Goal: Task Accomplishment & Management: Complete application form

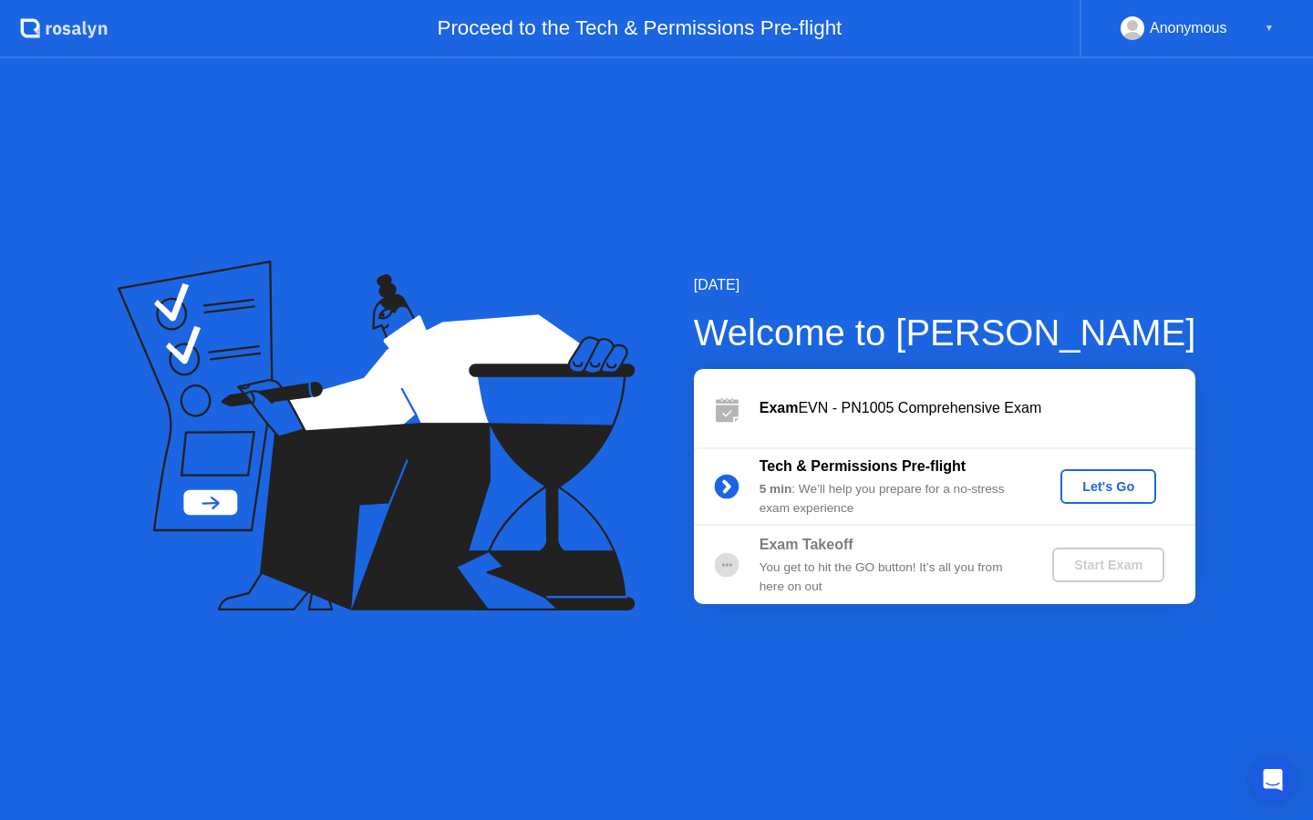
click at [1097, 486] on div "Let's Go" at bounding box center [1108, 487] width 81 height 15
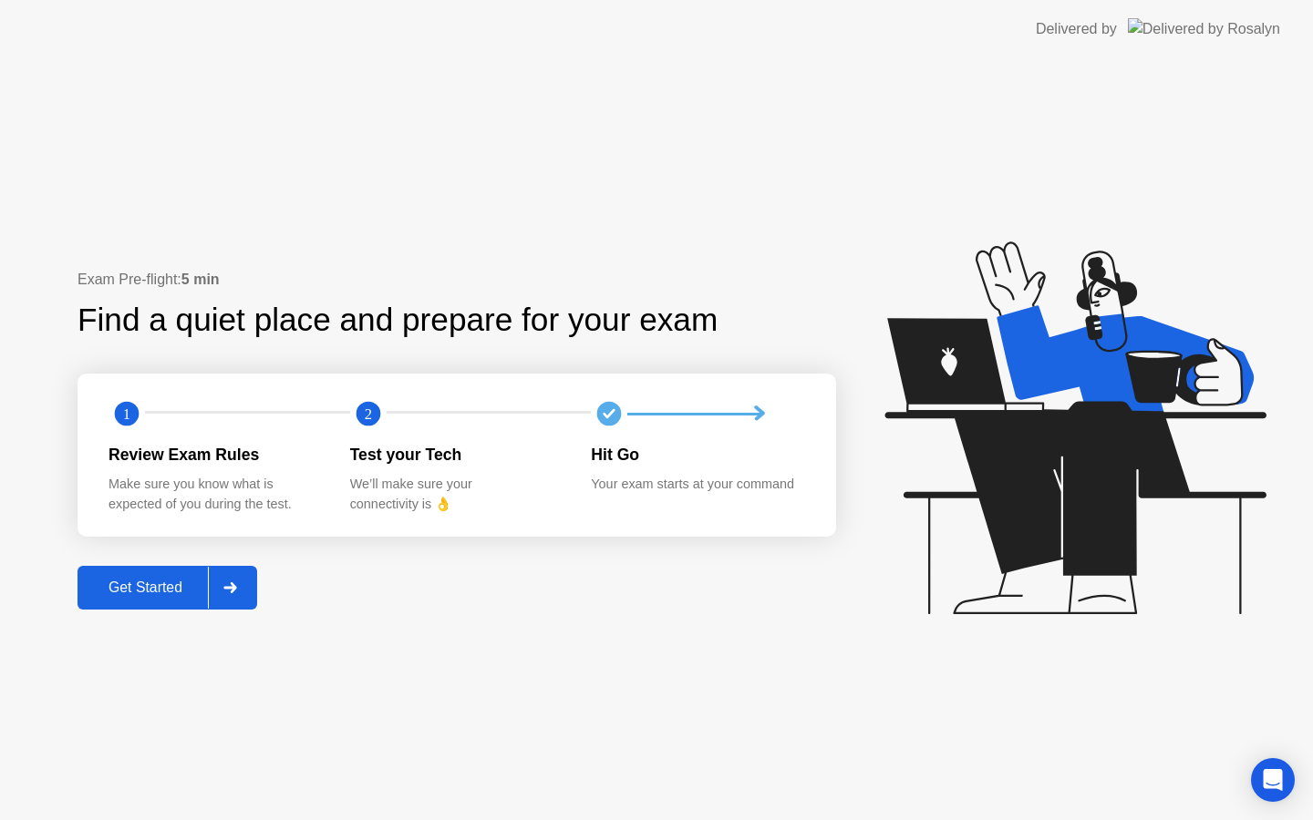
click at [240, 592] on div at bounding box center [230, 588] width 44 height 42
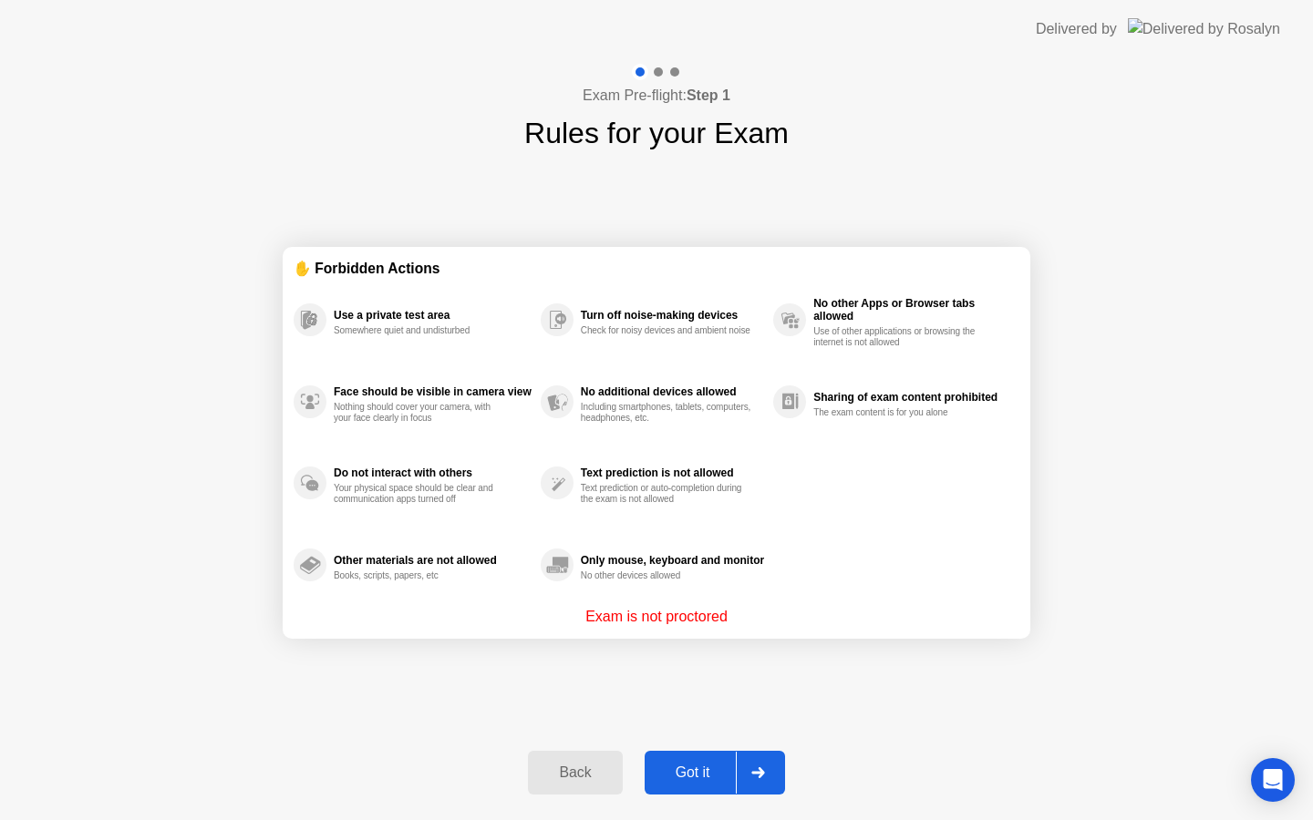
click at [693, 772] on div "Got it" at bounding box center [693, 773] width 86 height 16
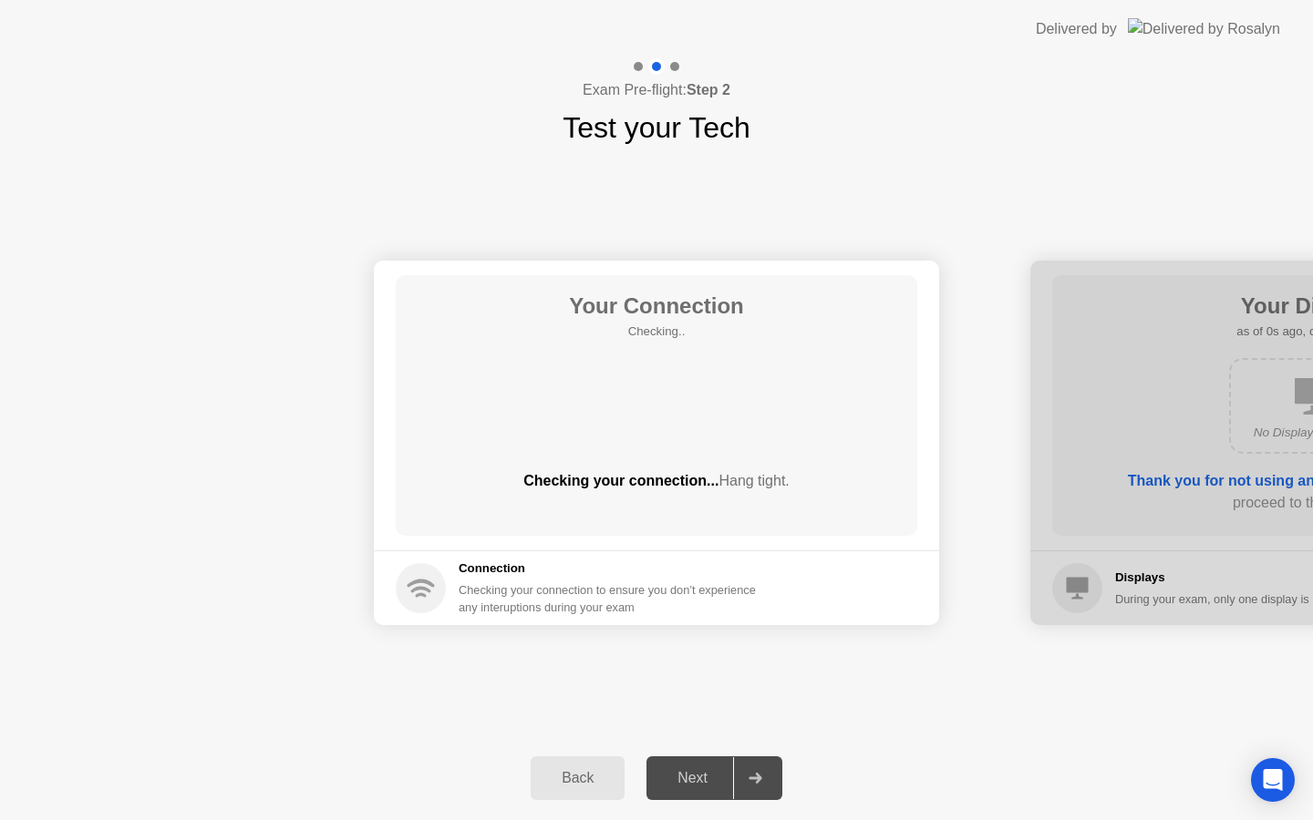
click at [694, 771] on div "Next" at bounding box center [692, 778] width 81 height 16
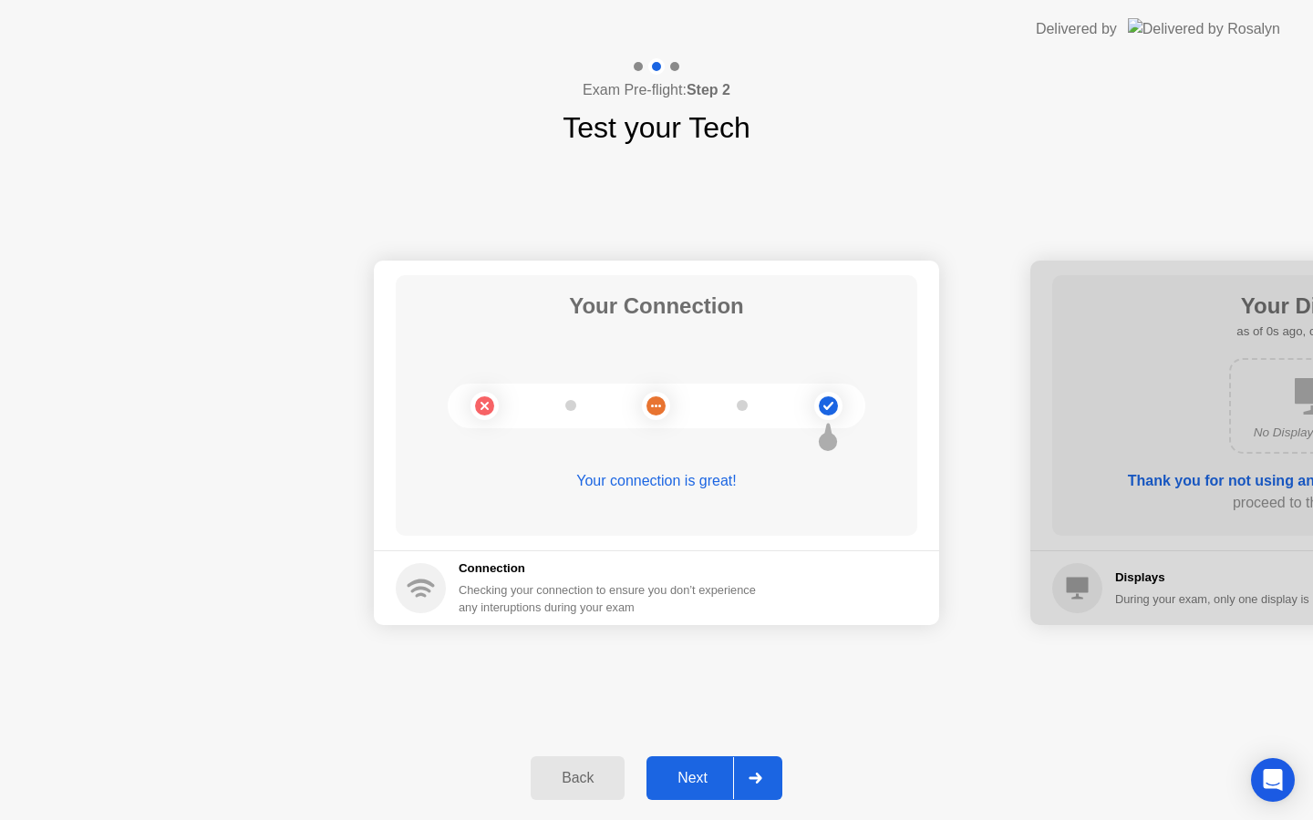
click at [719, 791] on button "Next" at bounding box center [714, 779] width 136 height 44
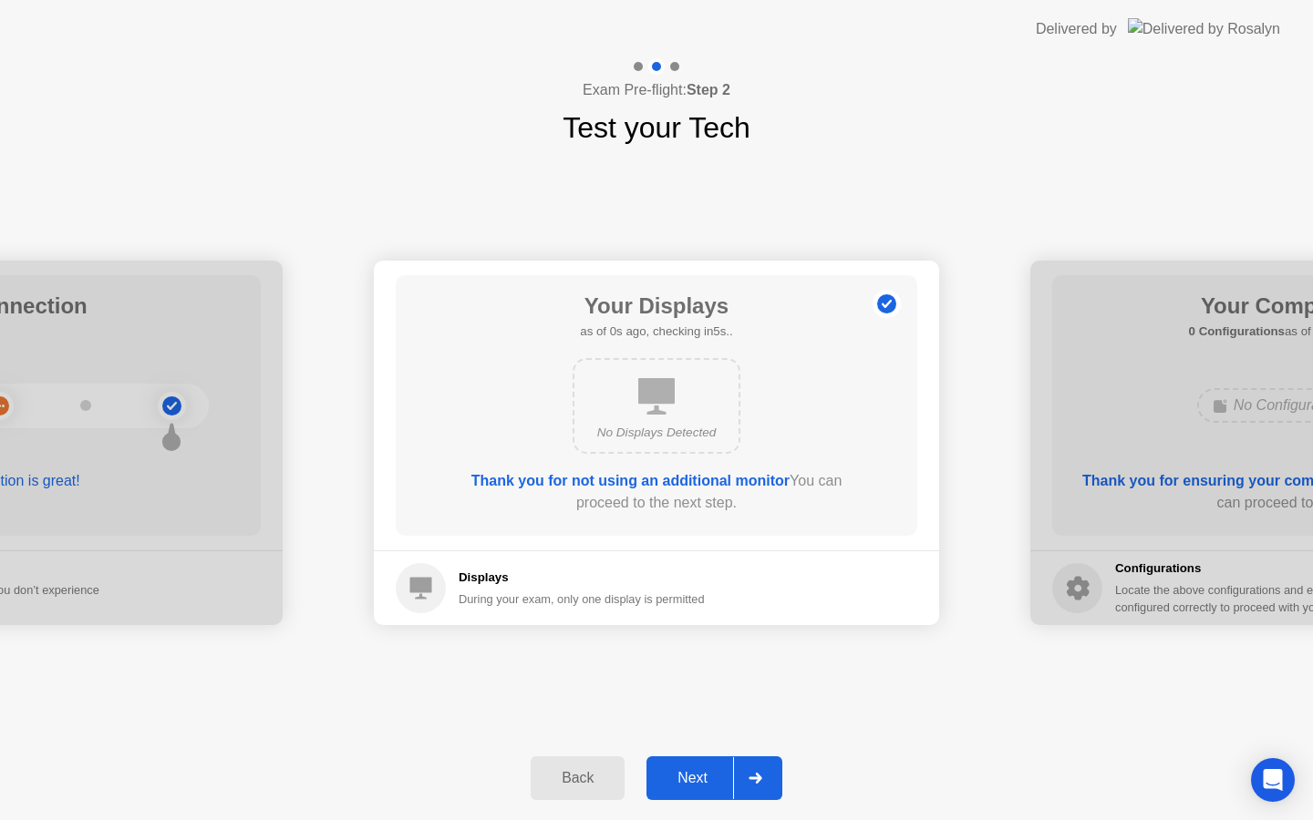
click at [719, 791] on button "Next" at bounding box center [714, 779] width 136 height 44
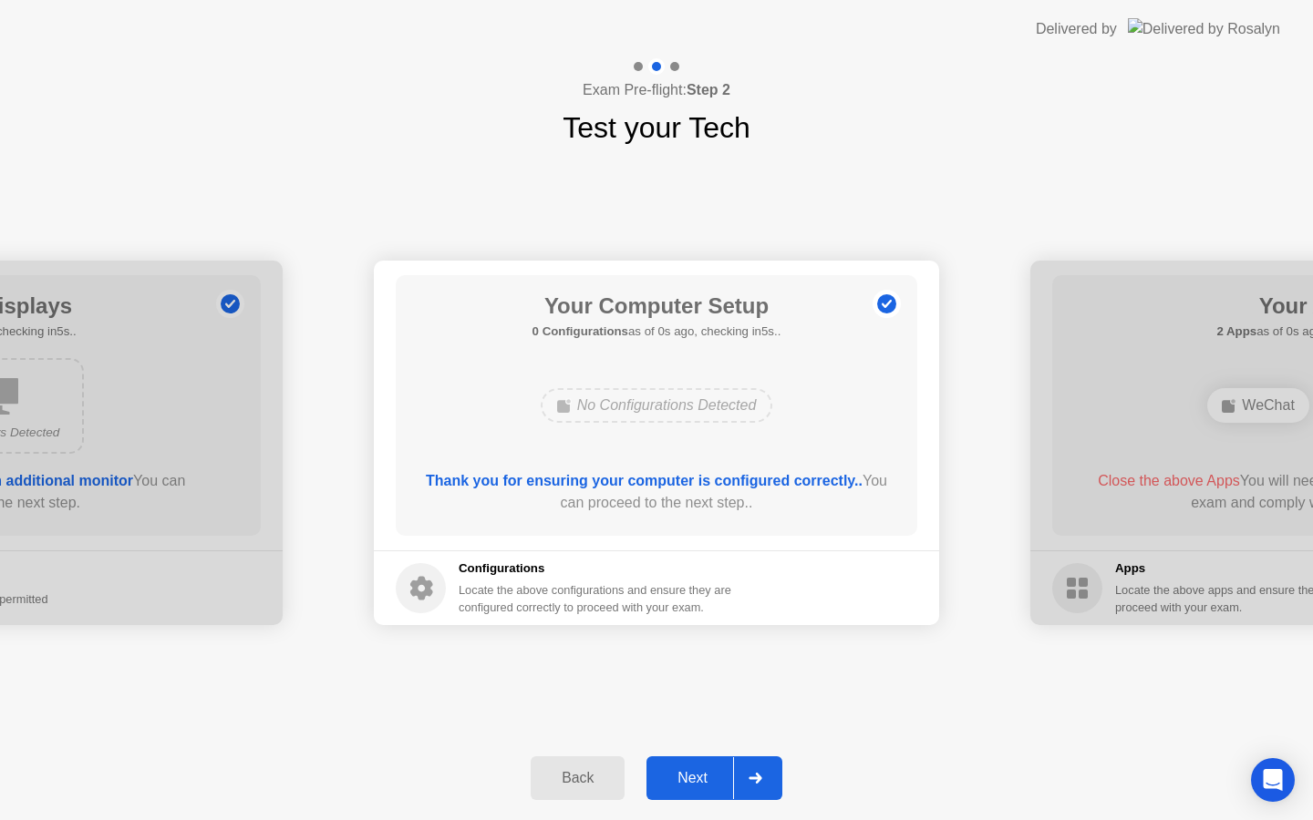
click at [719, 791] on button "Next" at bounding box center [714, 779] width 136 height 44
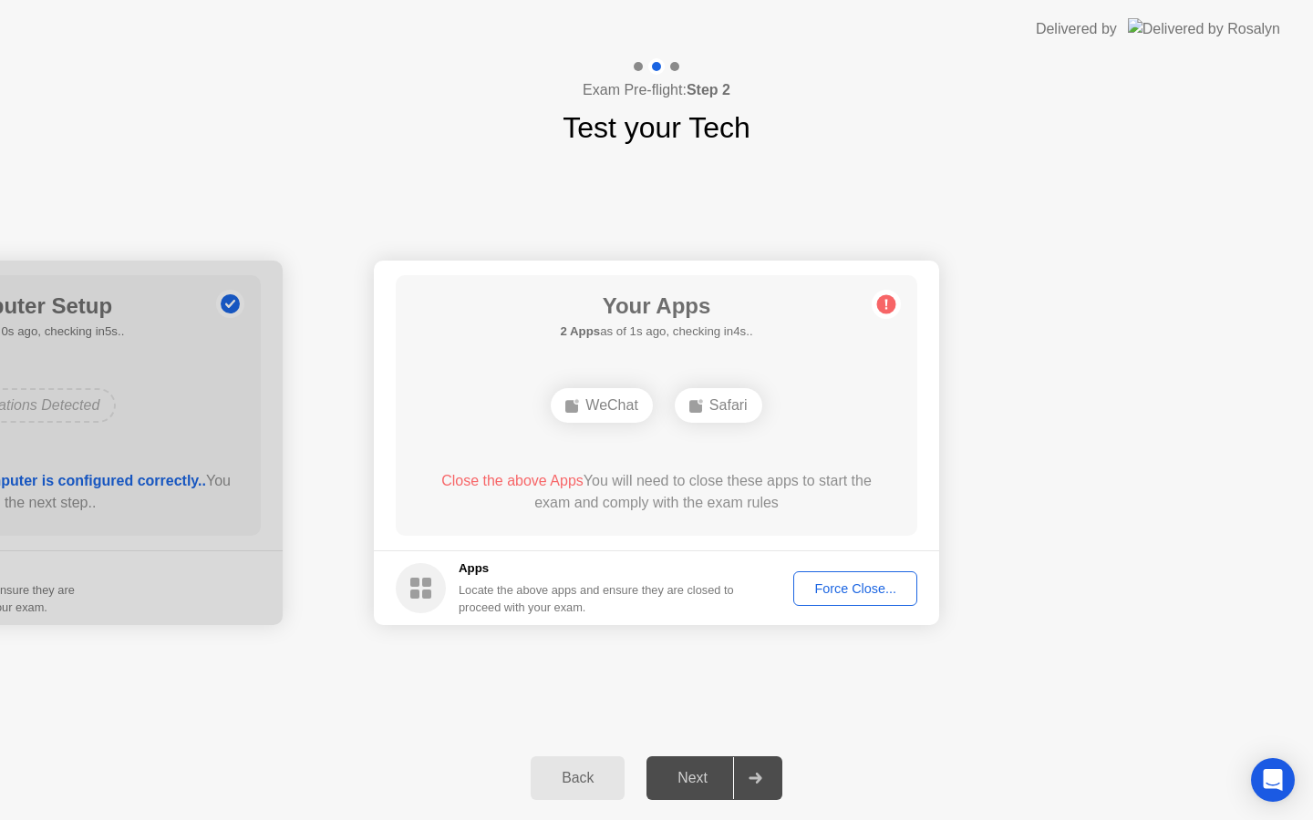
click at [836, 584] on div "Force Close..." at bounding box center [854, 589] width 111 height 15
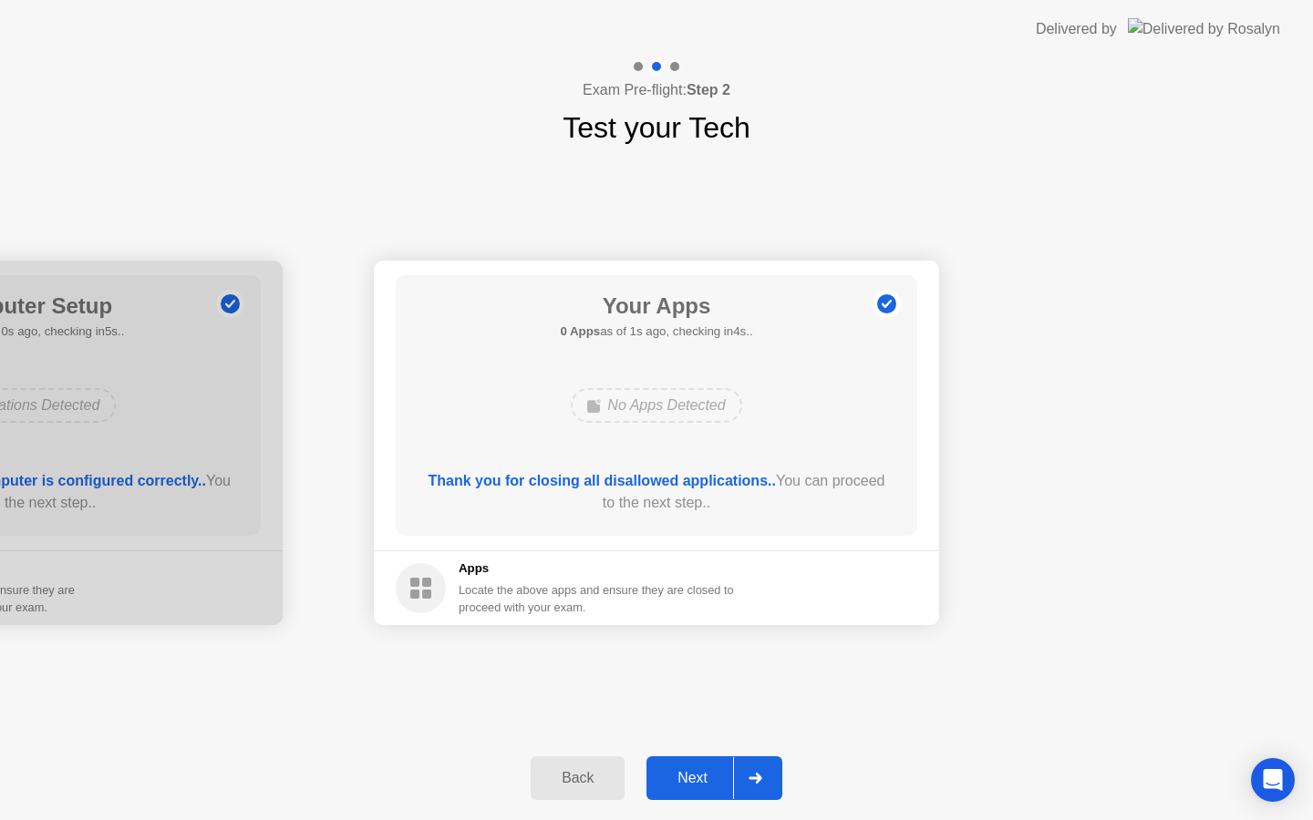
click at [707, 779] on div "Next" at bounding box center [692, 778] width 81 height 16
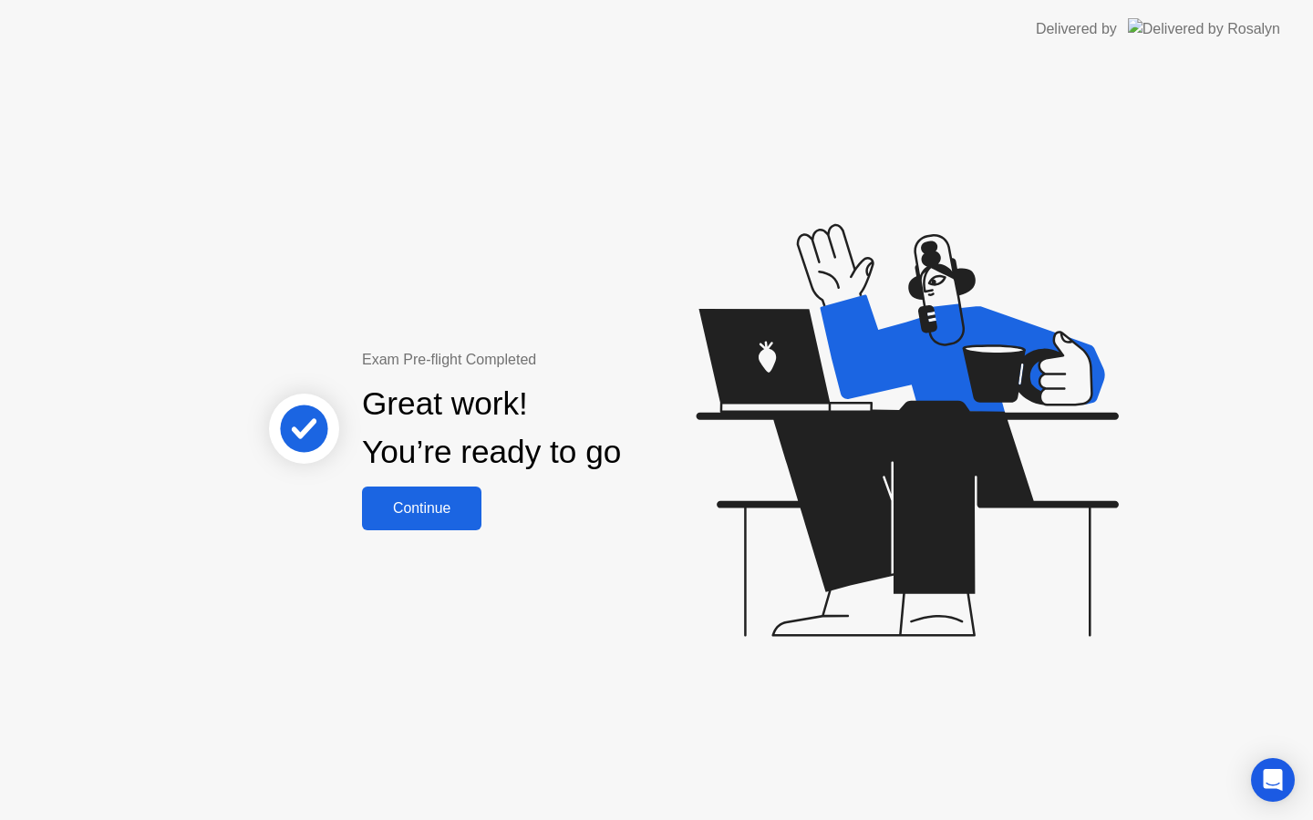
click at [451, 503] on div "Continue" at bounding box center [421, 508] width 108 height 16
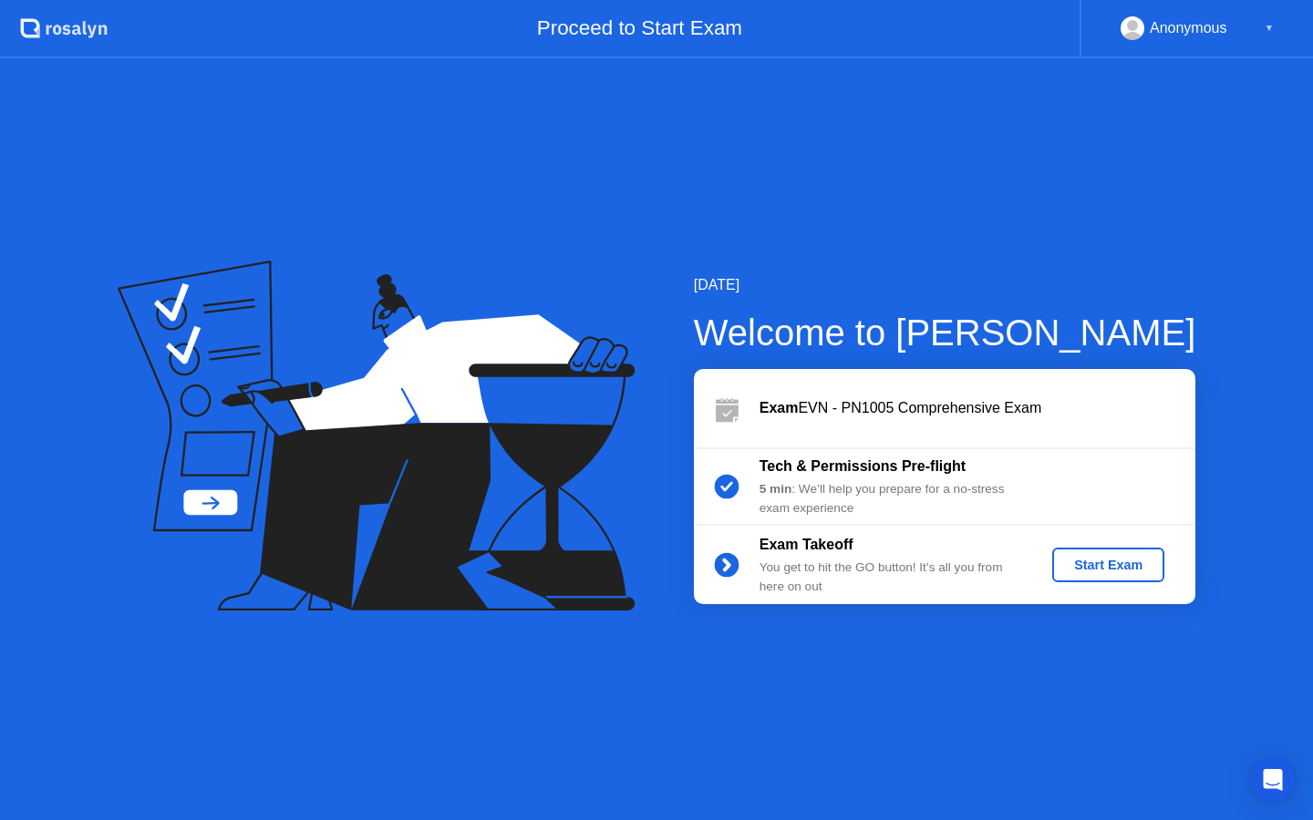
click at [1142, 570] on div "Start Exam" at bounding box center [1108, 565] width 98 height 15
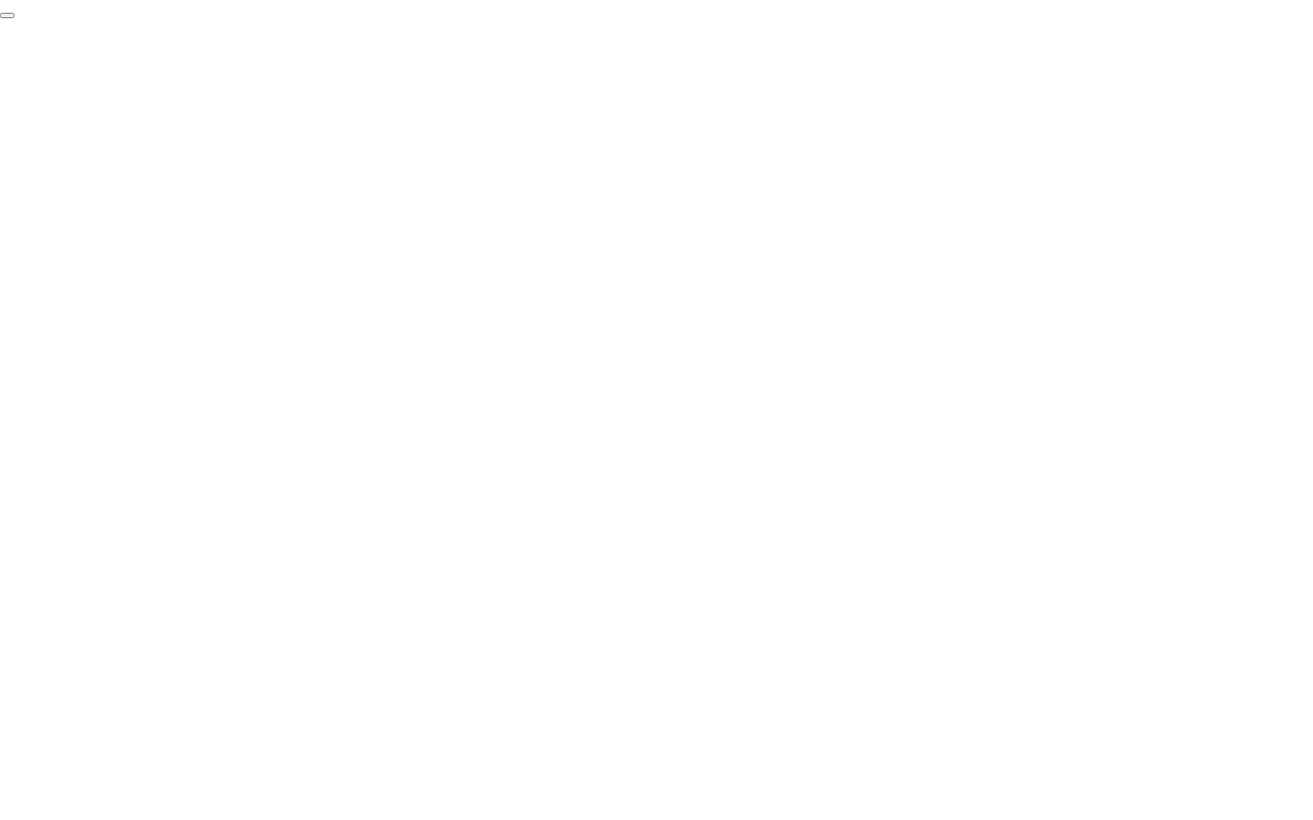
click div "End Proctoring Session"
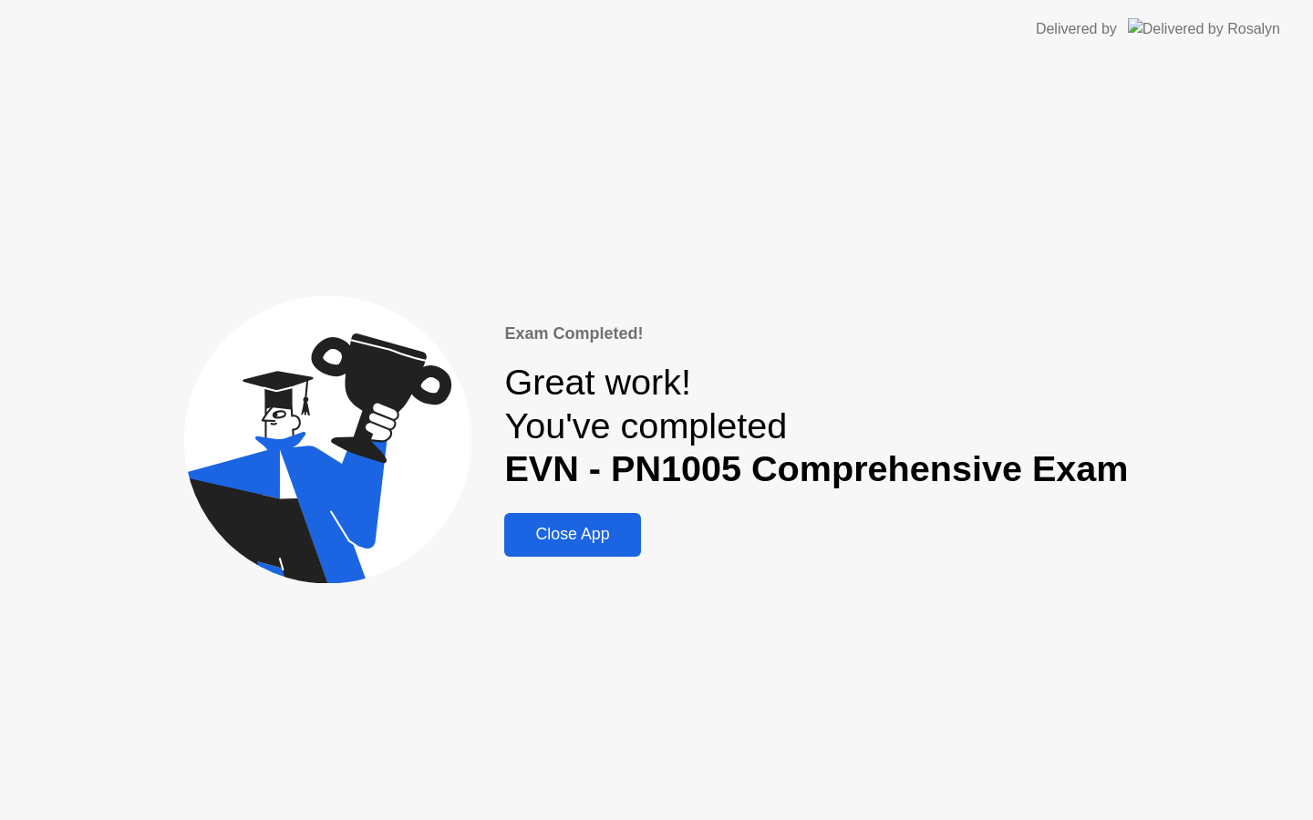
click at [622, 542] on div "Close App" at bounding box center [572, 534] width 125 height 19
